Goal: Task Accomplishment & Management: Use online tool/utility

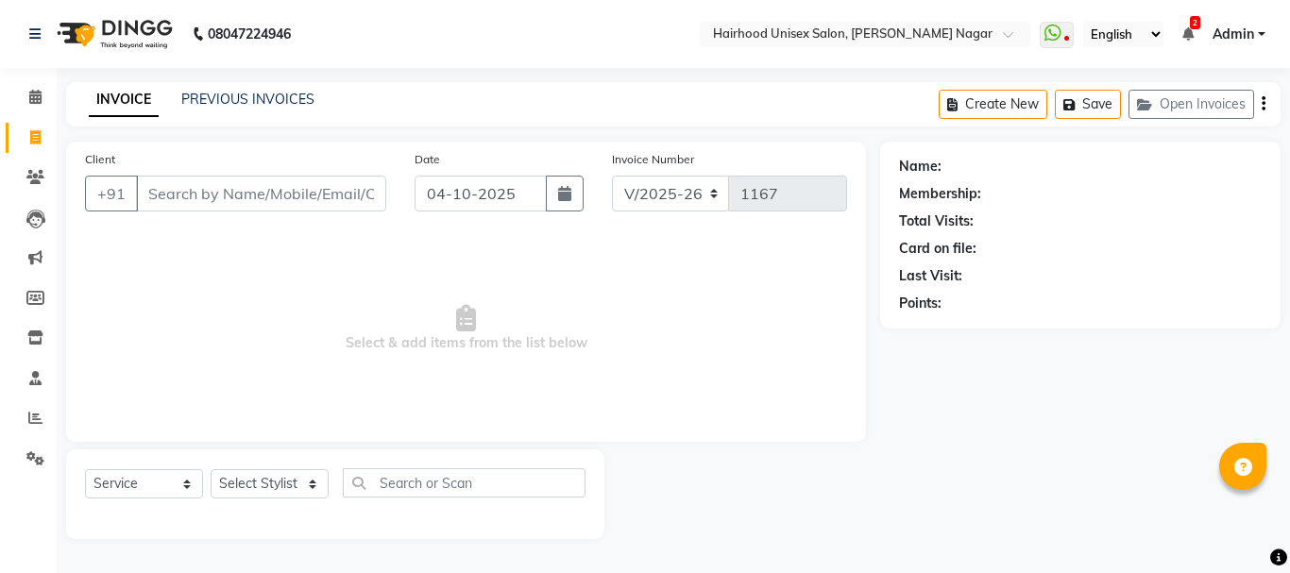
select select "754"
select select "service"
click at [206, 203] on input "Client" at bounding box center [261, 194] width 250 height 36
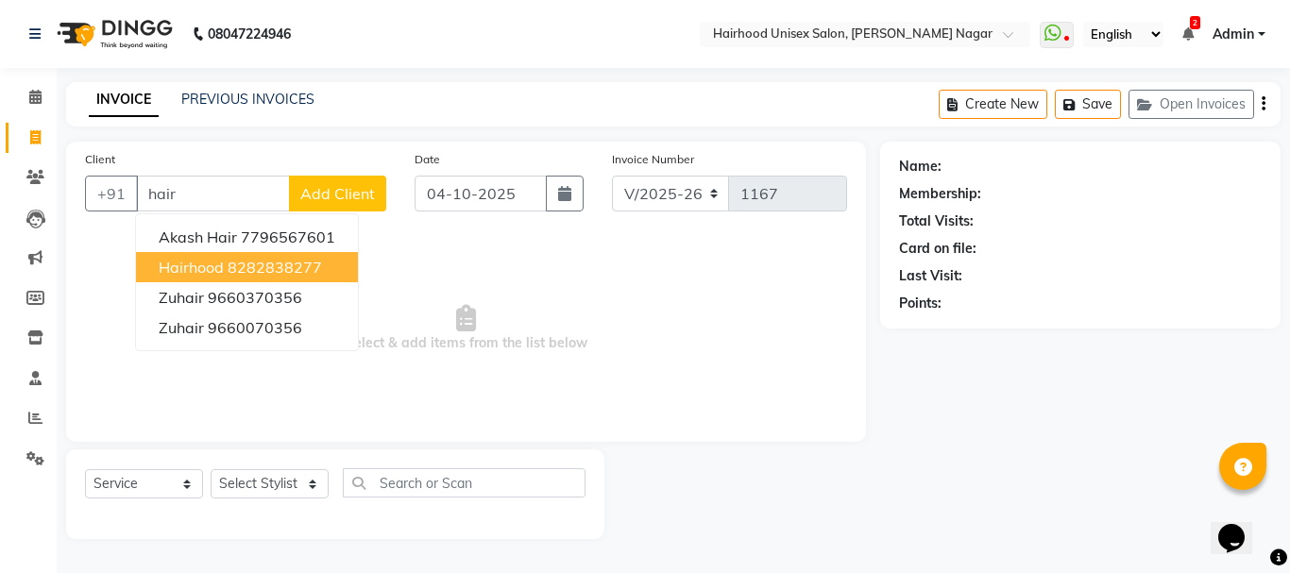
click at [224, 272] on button "Hairhood 8282838277" at bounding box center [247, 267] width 222 height 30
type input "8282838277"
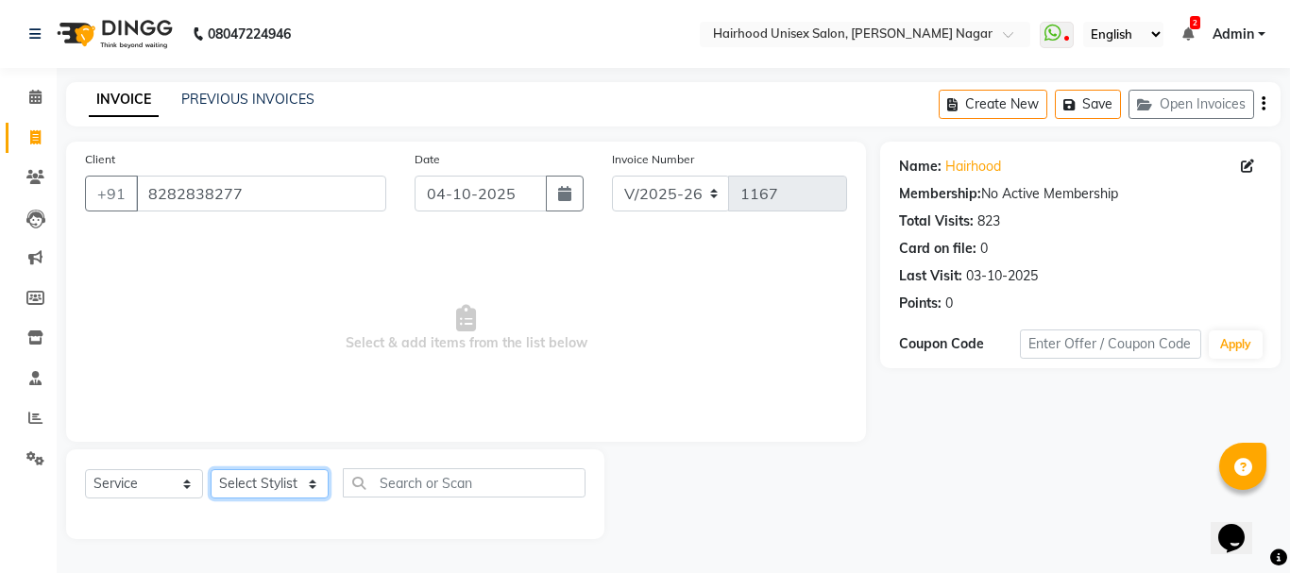
click at [262, 473] on select "Select Stylist [PERSON_NAME] Rani Salon [PERSON_NAME]" at bounding box center [270, 483] width 118 height 29
select select "12325"
click at [211, 469] on select "Select Stylist [PERSON_NAME] Rani Salon [PERSON_NAME]" at bounding box center [270, 483] width 118 height 29
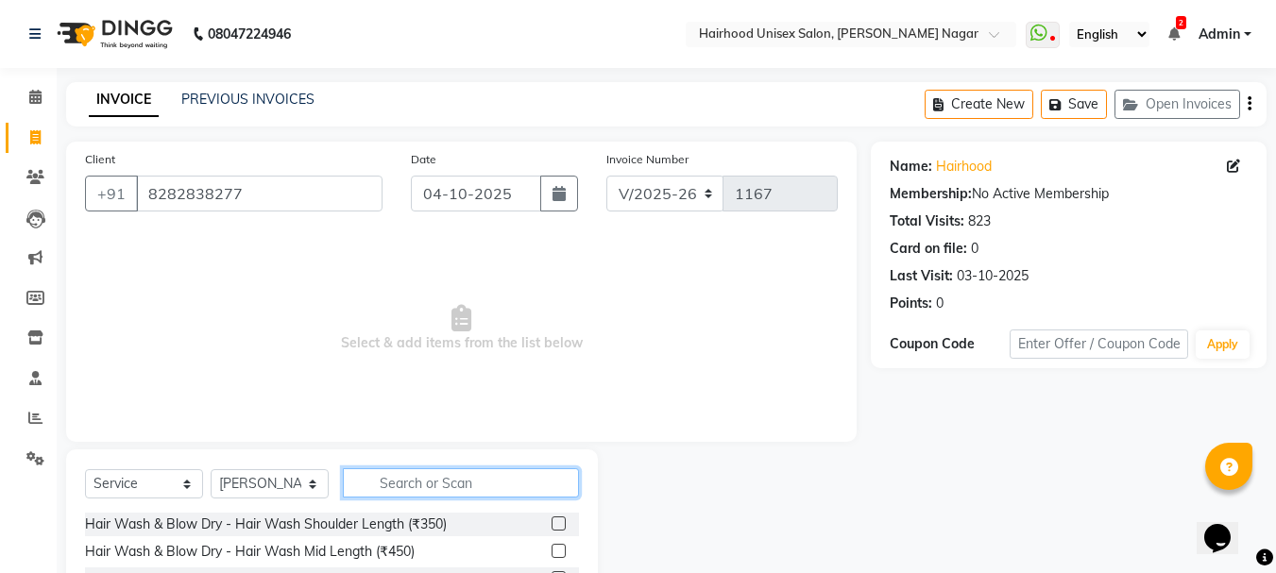
click at [432, 487] on input "text" at bounding box center [461, 483] width 236 height 29
type input "beard"
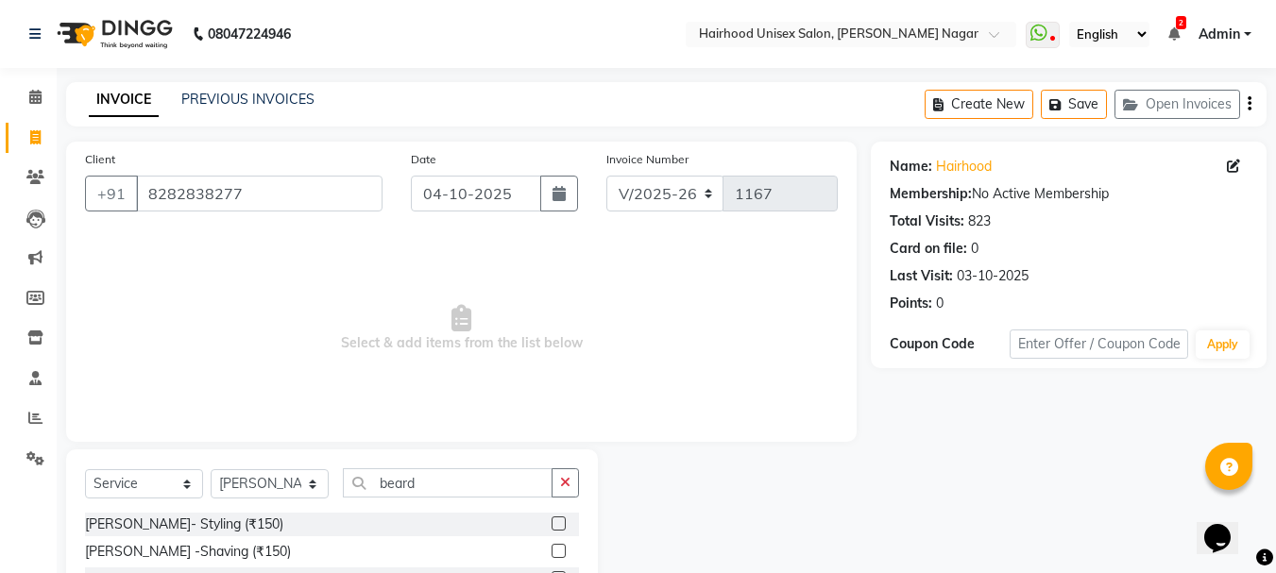
click at [559, 522] on label at bounding box center [559, 524] width 14 height 14
click at [559, 522] on input "checkbox" at bounding box center [558, 525] width 12 height 12
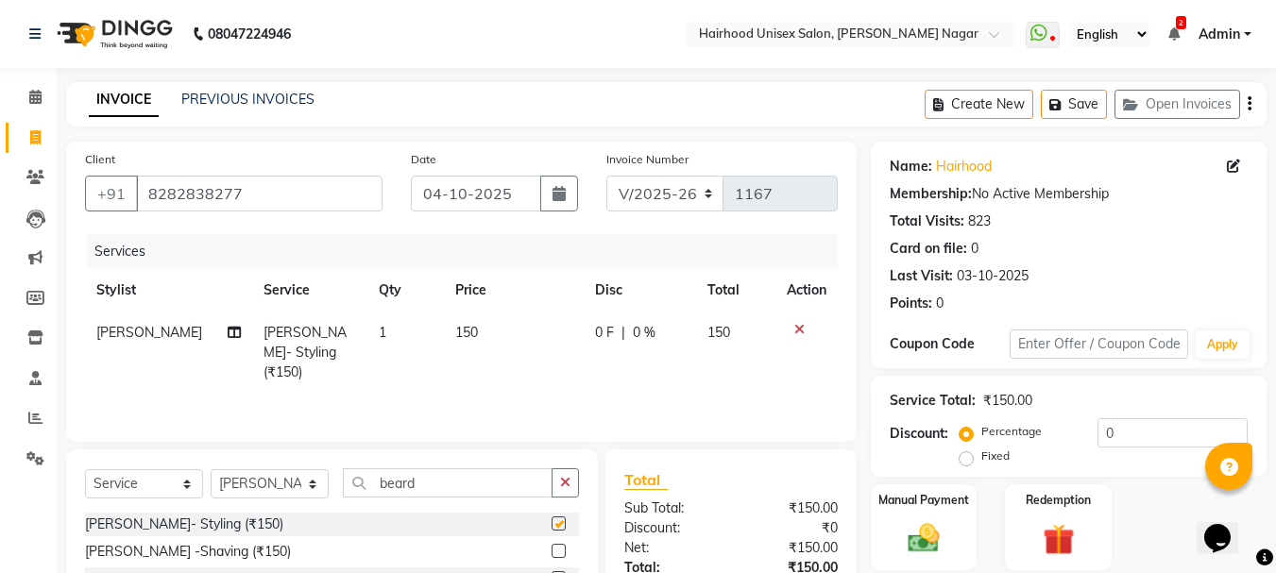
checkbox input "false"
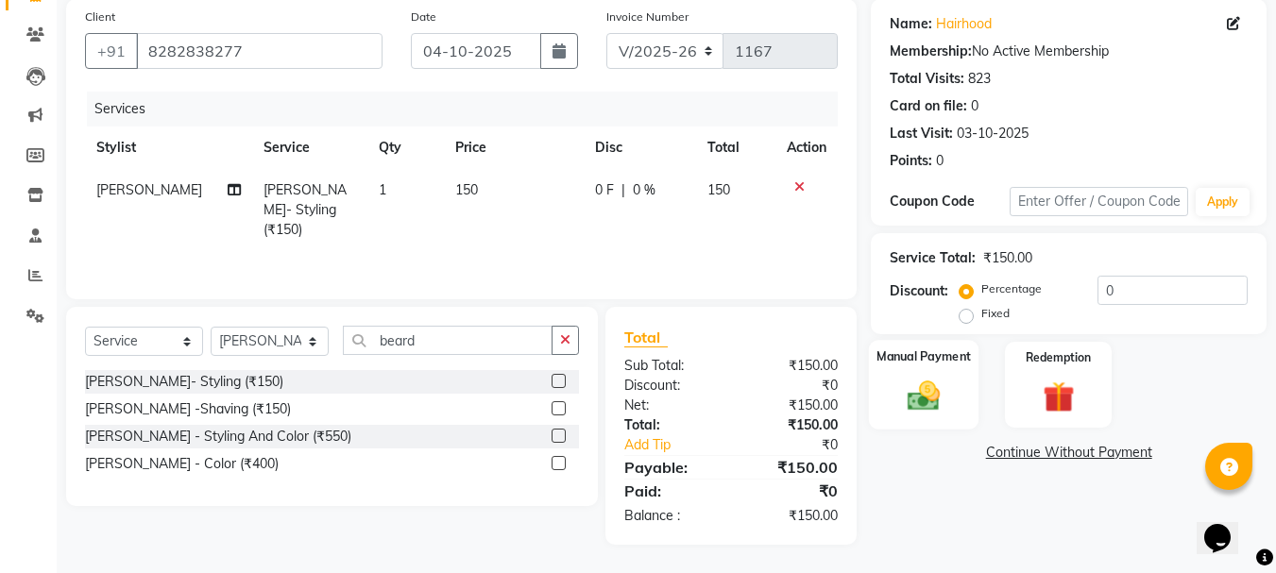
click at [923, 391] on img at bounding box center [923, 396] width 53 height 38
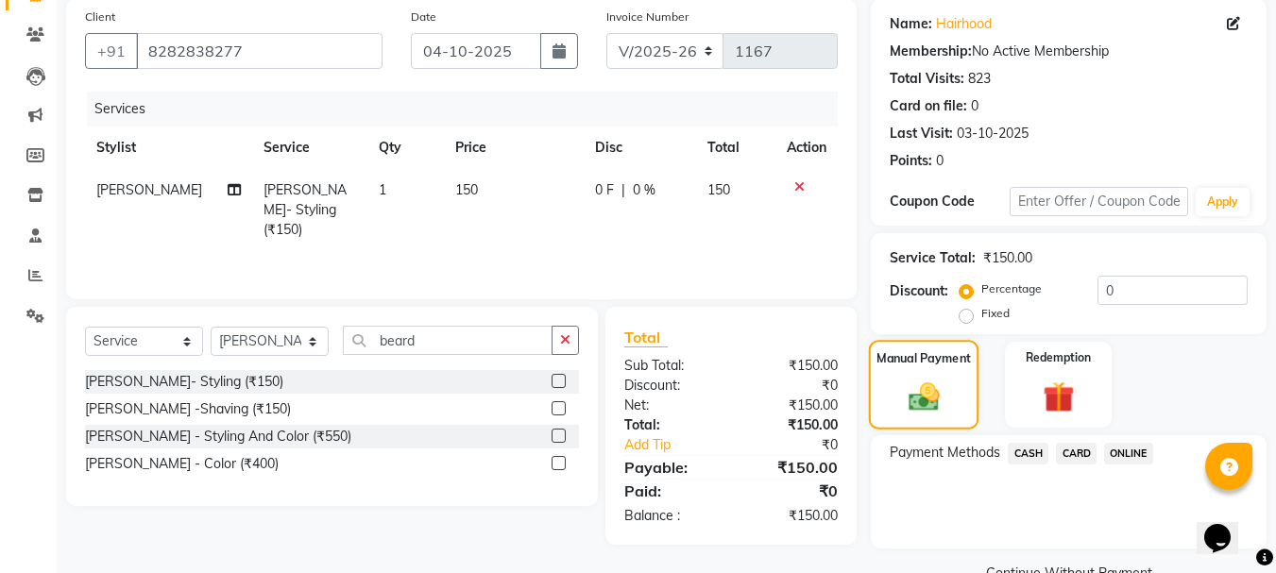
scroll to position [185, 0]
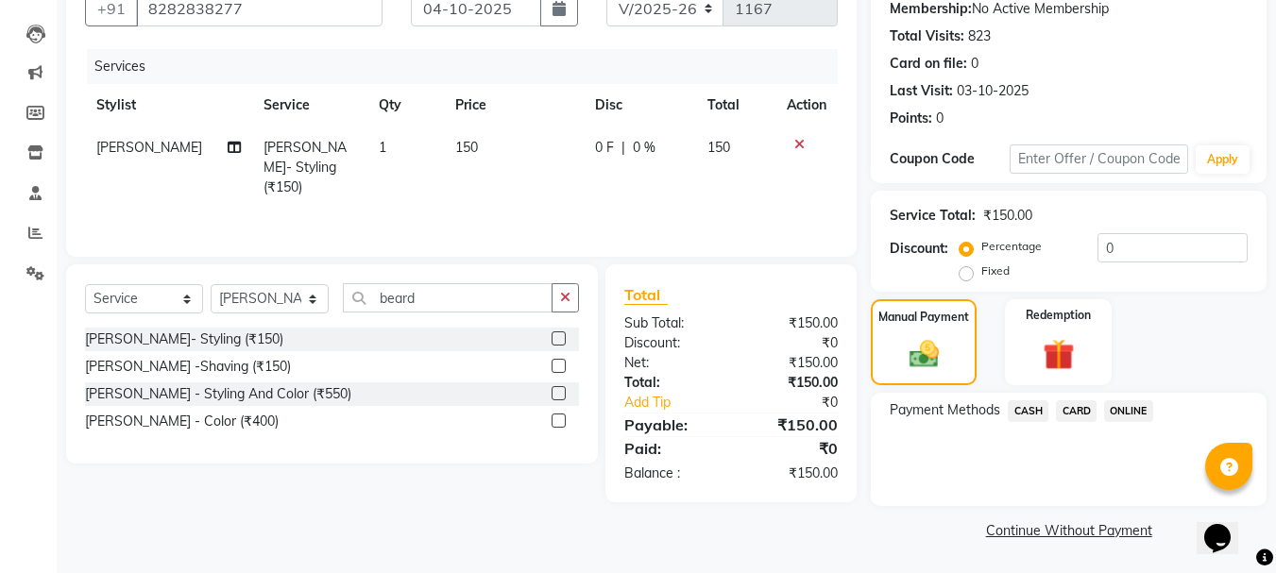
click at [1134, 412] on span "ONLINE" at bounding box center [1128, 412] width 49 height 22
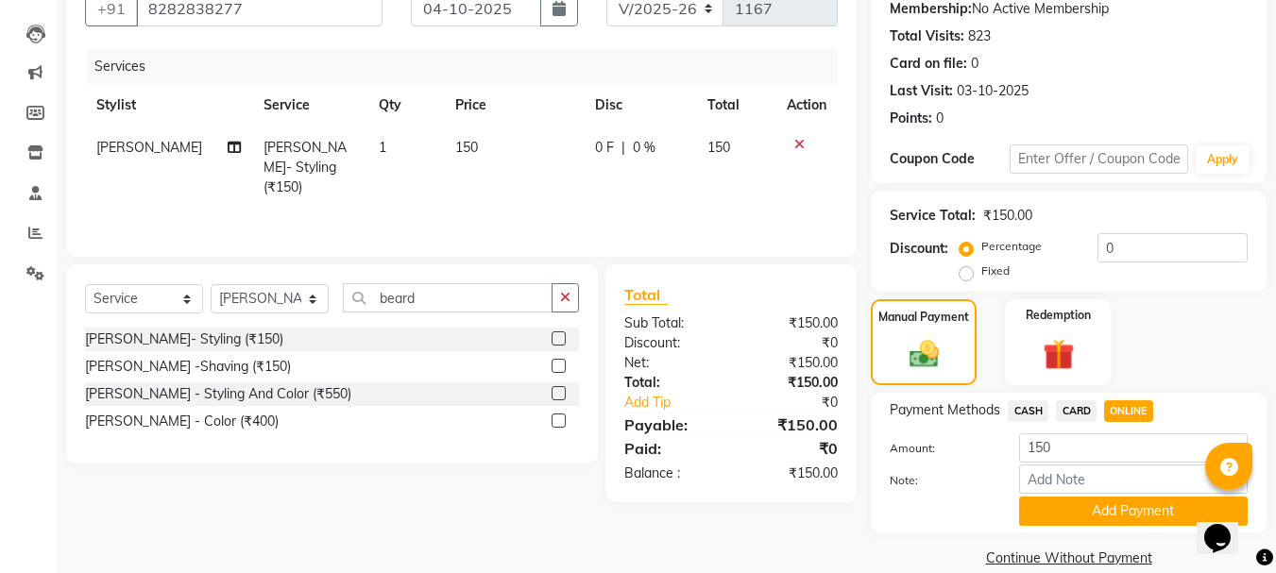
scroll to position [213, 0]
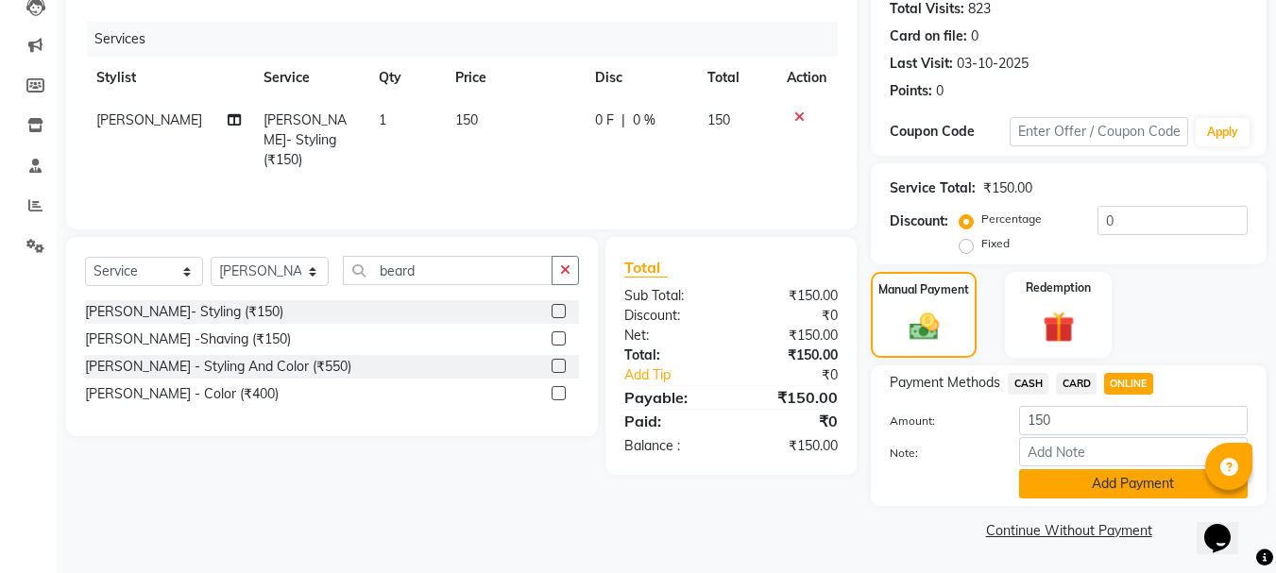
click at [1122, 476] on button "Add Payment" at bounding box center [1133, 483] width 229 height 29
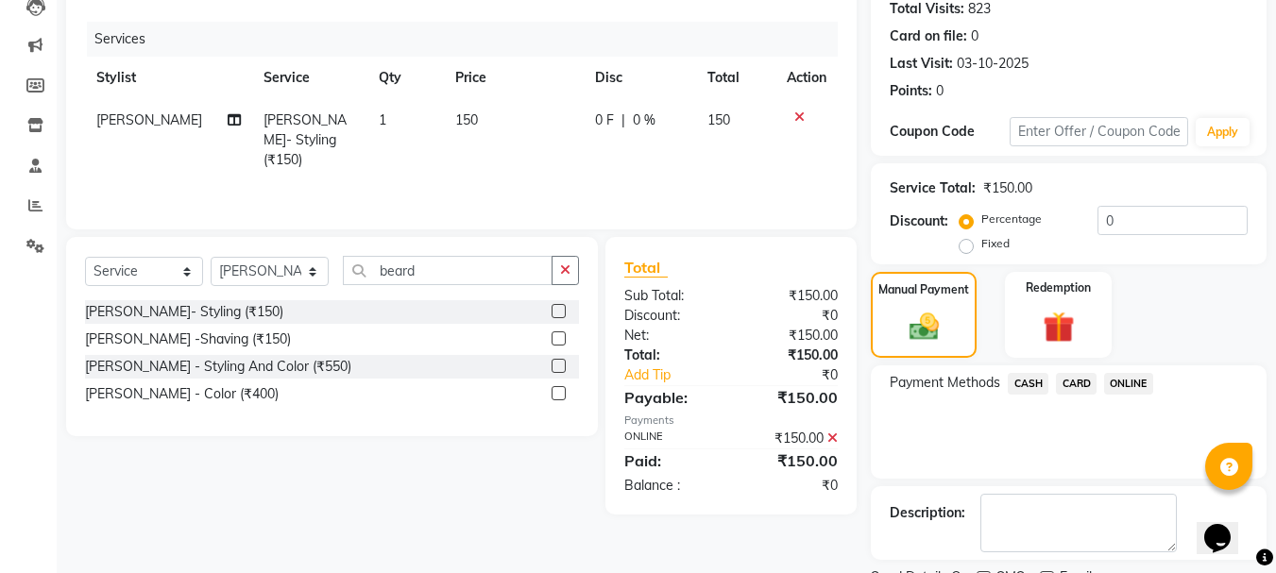
scroll to position [292, 0]
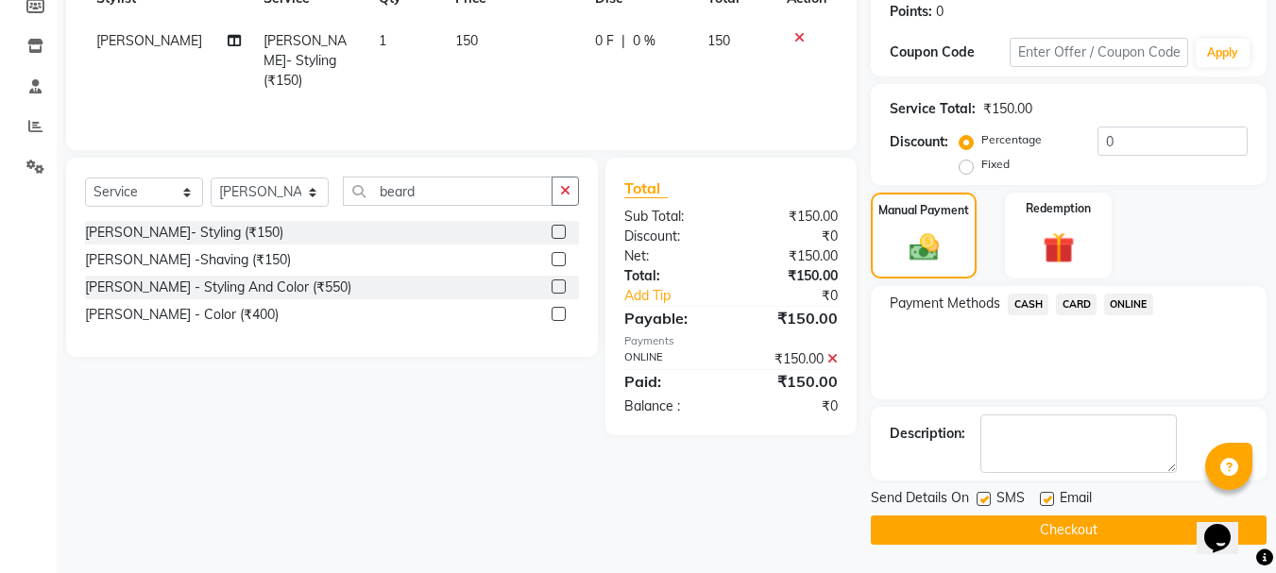
click at [1076, 525] on button "Checkout" at bounding box center [1069, 530] width 396 height 29
